Goal: Navigation & Orientation: Understand site structure

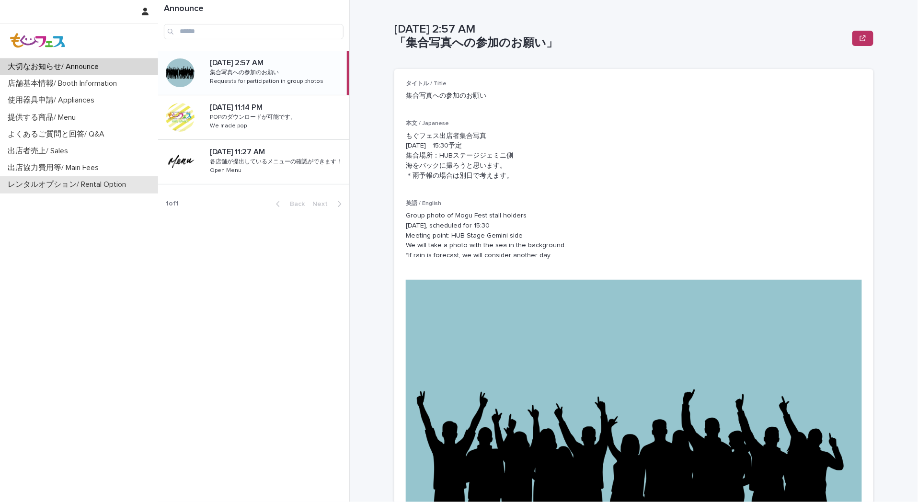
click at [69, 188] on p "レンタルオプション/ Rental Option" at bounding box center [69, 184] width 130 height 9
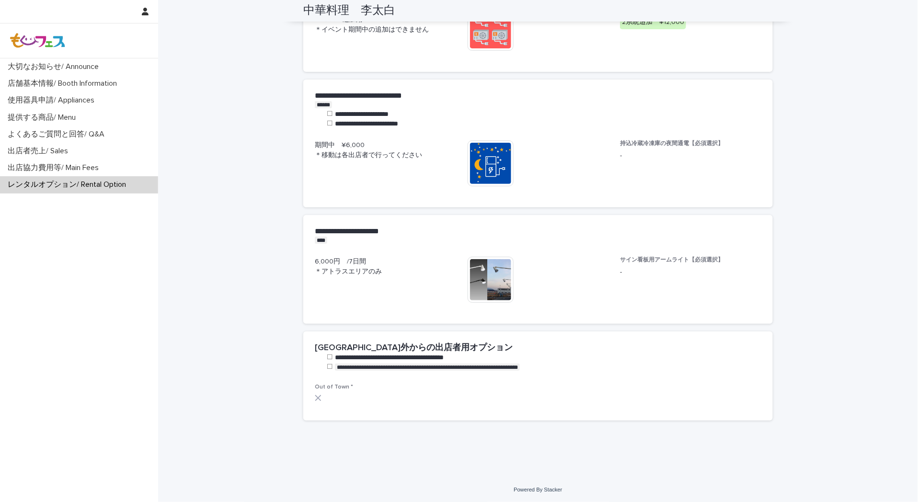
scroll to position [1320, 0]
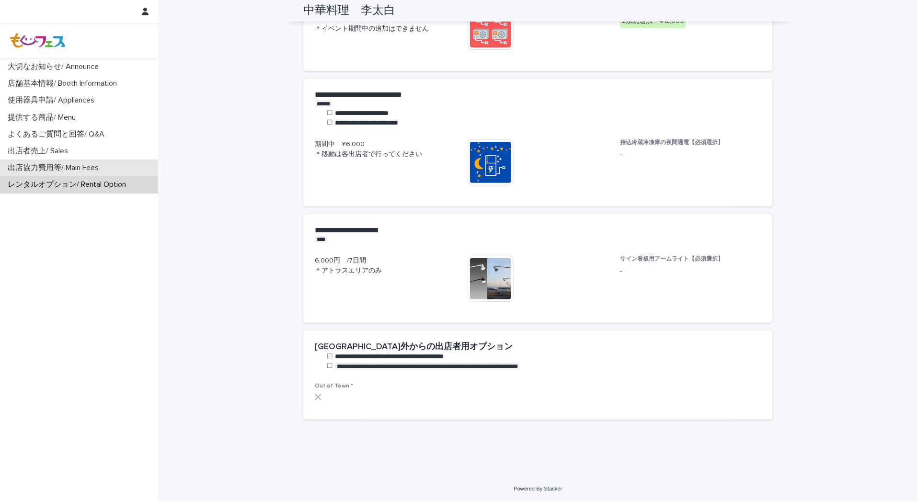
click at [82, 166] on p "出店協力費用等/ Main Fees" at bounding box center [55, 167] width 103 height 9
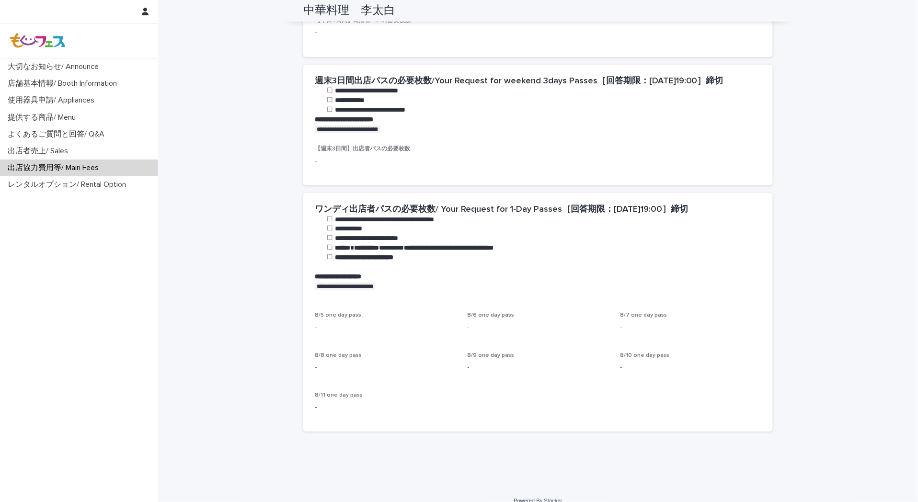
scroll to position [689, 0]
click at [81, 96] on p "使用器具申請/ Appliances" at bounding box center [53, 100] width 98 height 9
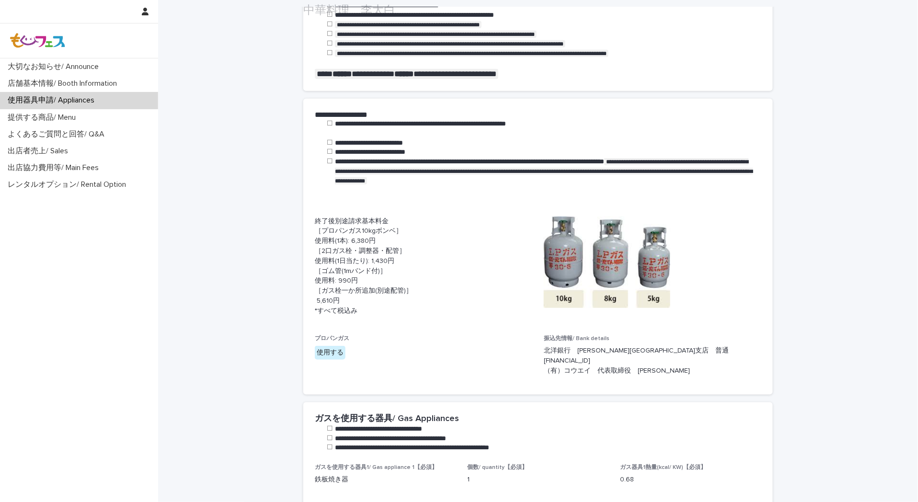
scroll to position [280, 0]
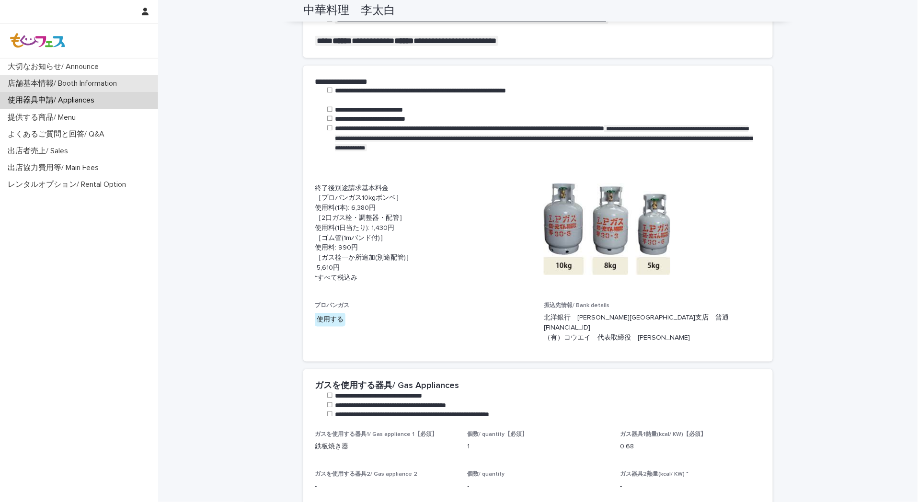
click at [78, 85] on p "店舗基本情報/ Booth Information" at bounding box center [64, 83] width 121 height 9
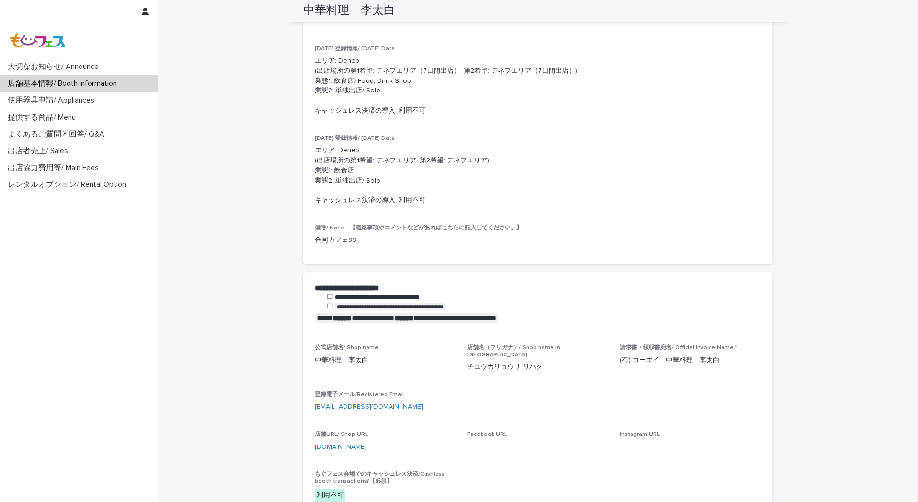
scroll to position [958, 0]
